Goal: Task Accomplishment & Management: Use online tool/utility

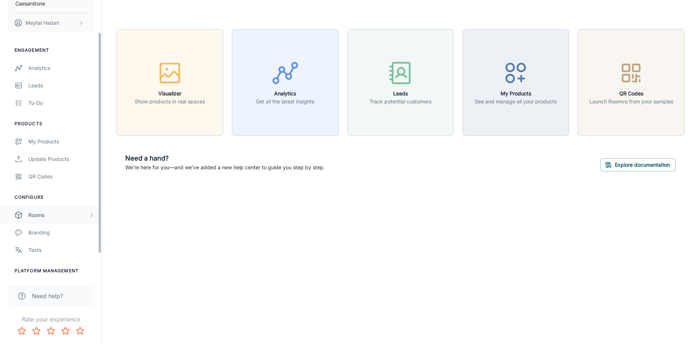
scroll to position [69, 0]
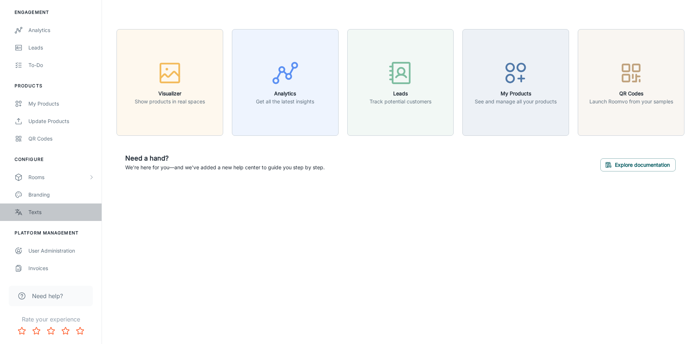
click at [36, 216] on link "Texts" at bounding box center [51, 212] width 102 height 17
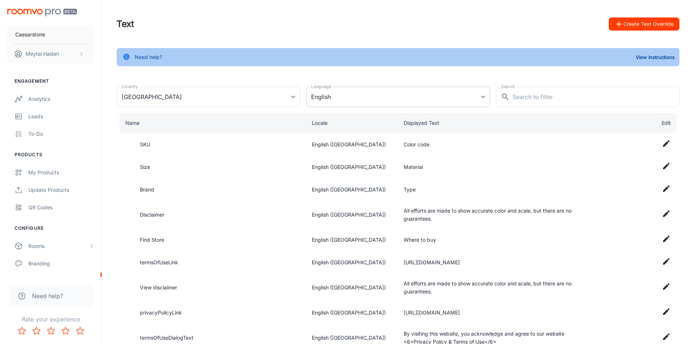
type input "[GEOGRAPHIC_DATA]"
type input "en-us"
click at [634, 24] on button "Create Text Override" at bounding box center [644, 23] width 71 height 13
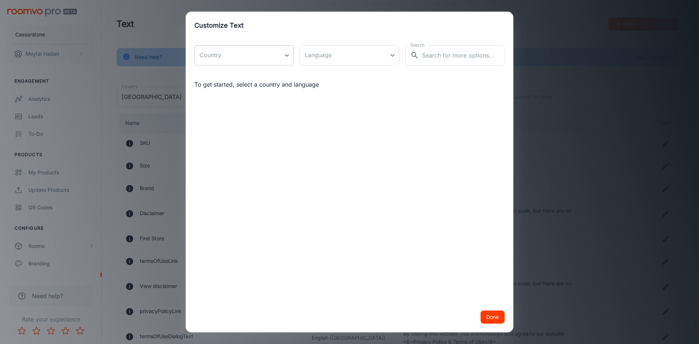
click at [275, 56] on body "Caesarstone [PERSON_NAME] Engagement Analytics Leads To-do Products My Products…" at bounding box center [349, 172] width 699 height 344
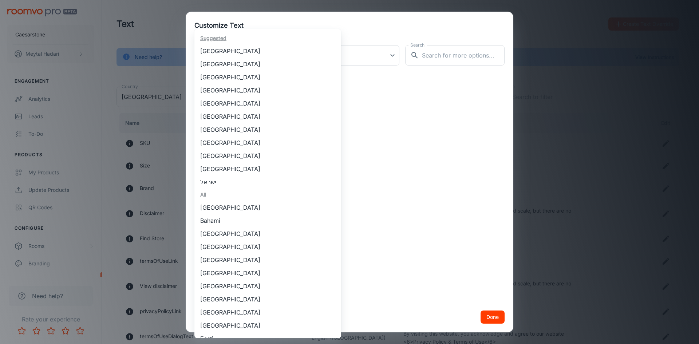
click at [302, 37] on div at bounding box center [349, 172] width 699 height 344
click at [250, 57] on body "Caesarstone [PERSON_NAME] Engagement Analytics Leads To-do Products My Products…" at bounding box center [349, 172] width 699 height 344
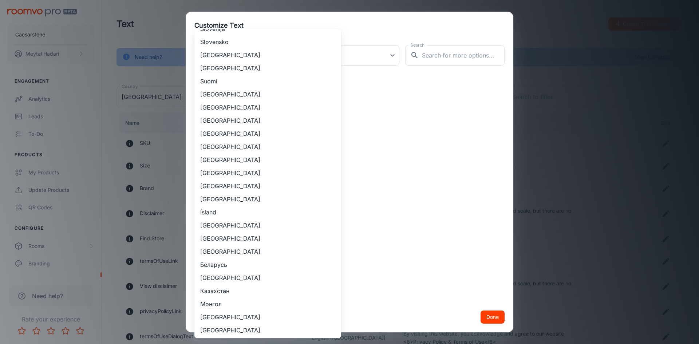
scroll to position [654, 0]
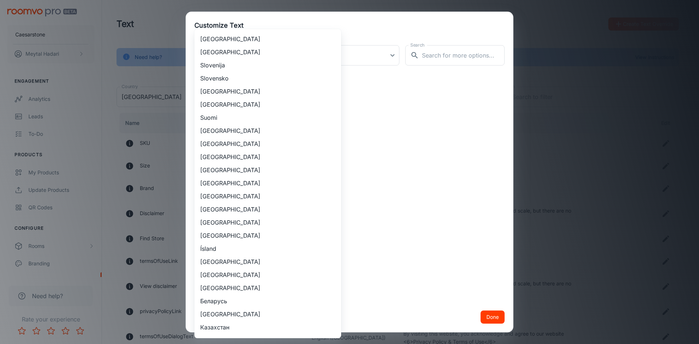
click at [590, 156] on div at bounding box center [349, 172] width 699 height 344
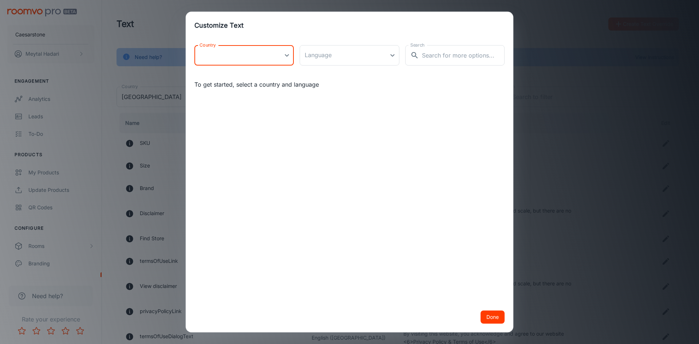
click at [288, 58] on body "Caesarstone [PERSON_NAME] Engagement Analytics Leads To-do Products My Products…" at bounding box center [349, 172] width 699 height 344
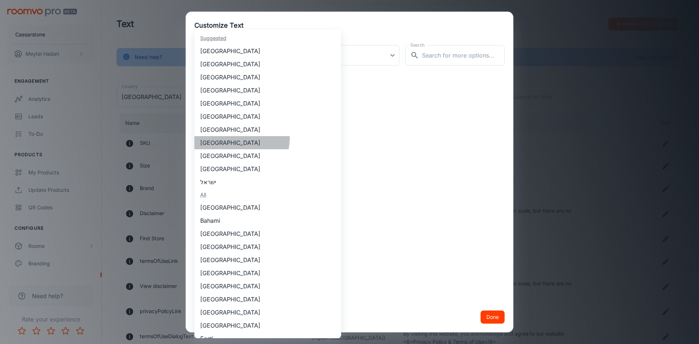
click at [234, 138] on li "[GEOGRAPHIC_DATA]" at bounding box center [267, 142] width 147 height 13
type input "[GEOGRAPHIC_DATA]"
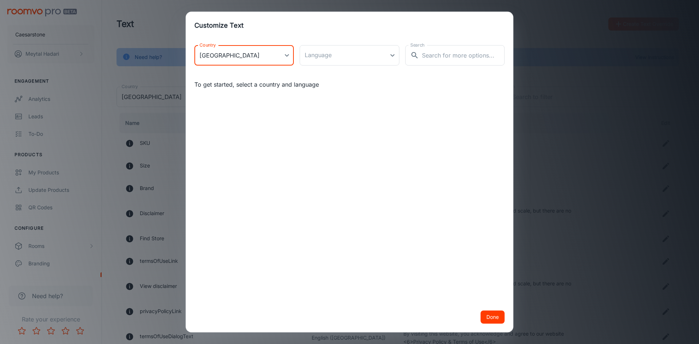
click at [347, 55] on body "Caesarstone [PERSON_NAME] Engagement Analytics Leads To-do Products My Products…" at bounding box center [349, 172] width 699 height 344
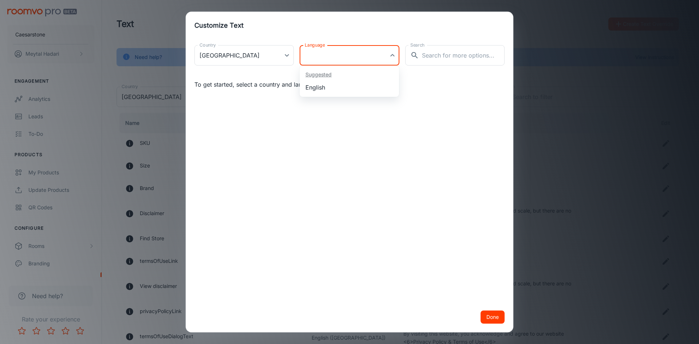
drag, startPoint x: 338, startPoint y: 80, endPoint x: 341, endPoint y: 87, distance: 7.3
click at [341, 87] on ul "Suggested English" at bounding box center [349, 81] width 99 height 31
click at [341, 87] on li "English" at bounding box center [349, 87] width 99 height 13
type input "en-ch"
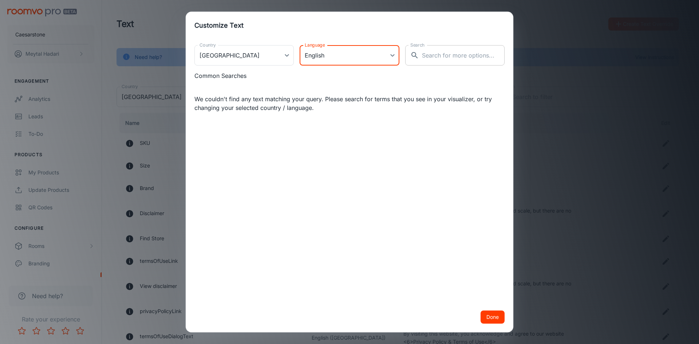
click at [464, 54] on input "Search" at bounding box center [463, 55] width 83 height 20
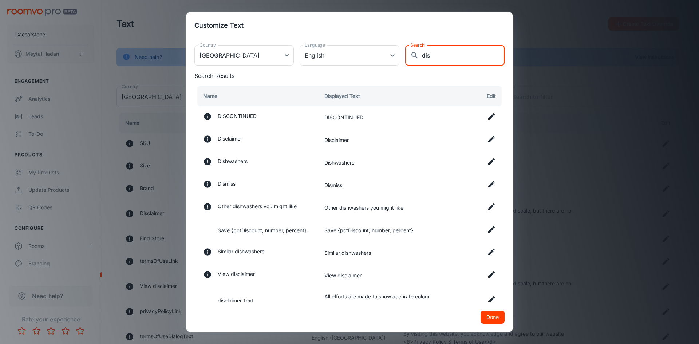
type input "dis"
click at [488, 137] on icon at bounding box center [491, 139] width 7 height 7
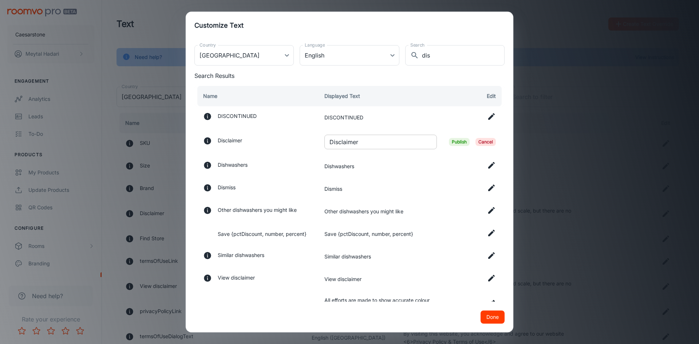
click at [377, 144] on input "Disclaimer" at bounding box center [381, 142] width 113 height 15
paste input "Just a heads-up: these images and 3D views are for inspiration only, not instal…"
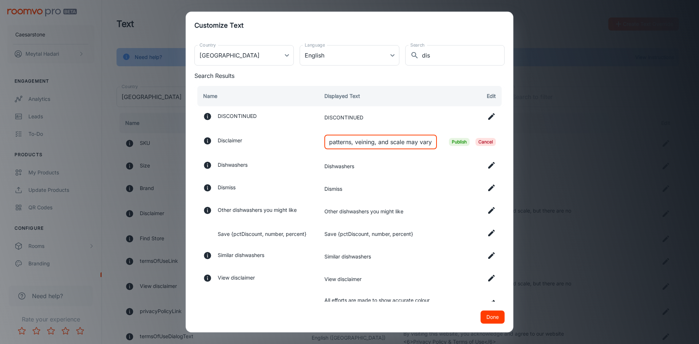
type input "Just a heads-up: these images and 3D views are for inspiration only, not instal…"
click at [459, 143] on span "Publish" at bounding box center [459, 142] width 21 height 8
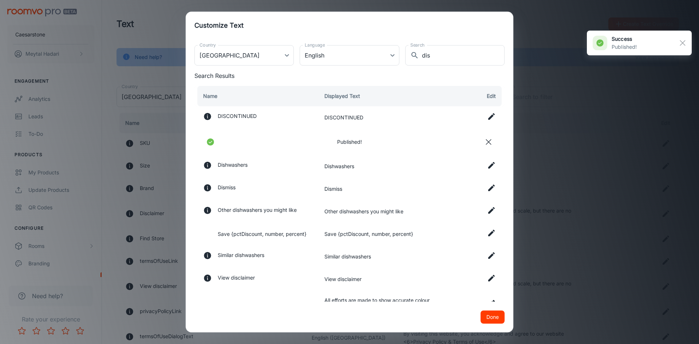
click at [487, 279] on icon at bounding box center [491, 278] width 9 height 9
click at [366, 280] on input "View disclaimer" at bounding box center [381, 281] width 113 height 15
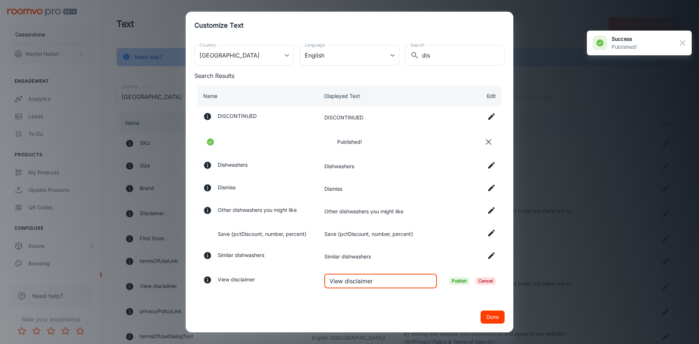
click at [366, 280] on input "View disclaimer" at bounding box center [381, 281] width 113 height 15
paste input "Just a heads-up: these images and 3D views are for inspiration only, not instal…"
type input "Just a heads-up: these images and 3D views are for inspiration only, not instal…"
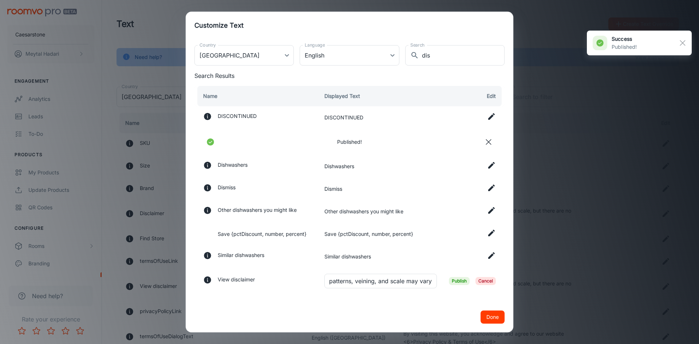
scroll to position [0, 0]
click at [454, 280] on span "Publish" at bounding box center [459, 281] width 21 height 8
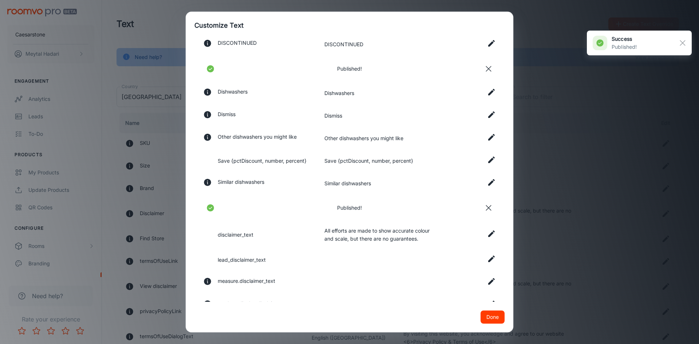
scroll to position [97, 0]
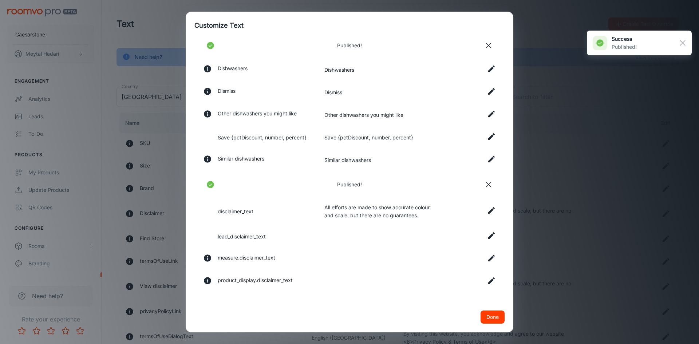
click at [488, 212] on icon at bounding box center [491, 210] width 7 height 7
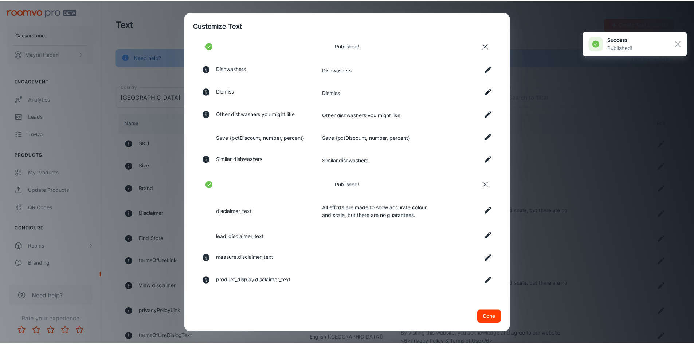
scroll to position [95, 0]
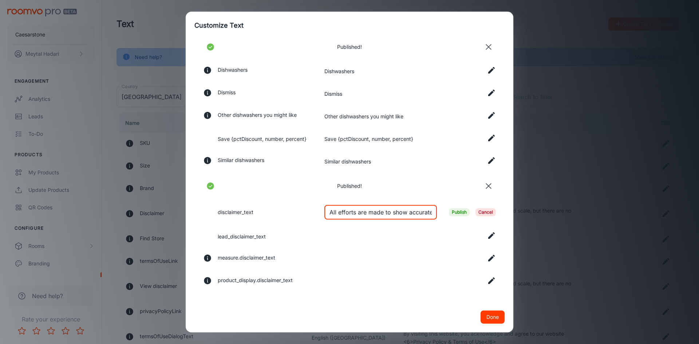
click at [386, 215] on input "All efforts are made to show accurate colour and scale, but there are no guaran…" at bounding box center [381, 212] width 113 height 15
click at [452, 212] on span "Publish" at bounding box center [459, 212] width 21 height 8
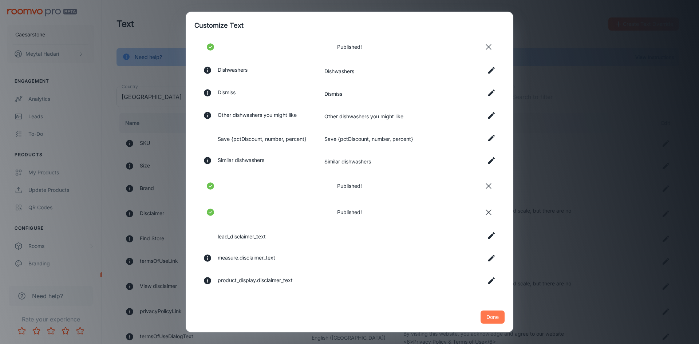
click at [493, 317] on button "Done" at bounding box center [493, 317] width 24 height 13
